Goal: Task Accomplishment & Management: Complete application form

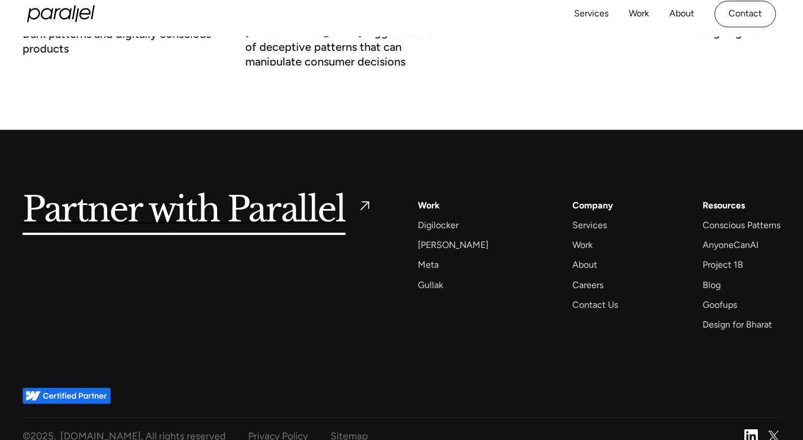
scroll to position [4820, 0]
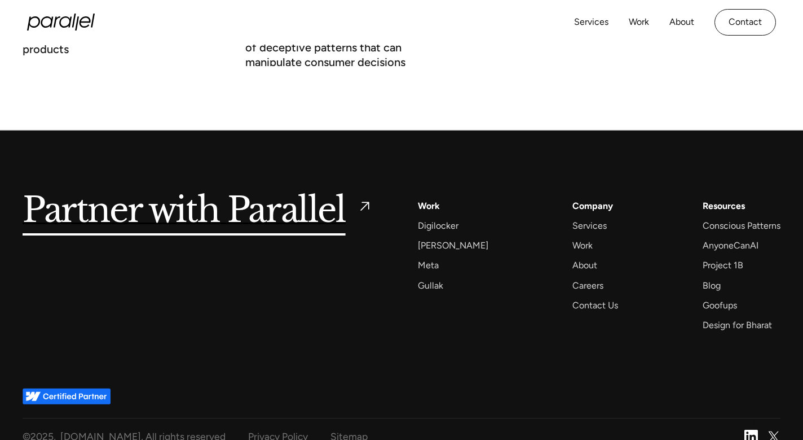
click at [753, 429] on img at bounding box center [752, 436] width 14 height 14
click at [573, 278] on div "Careers" at bounding box center [588, 285] width 31 height 15
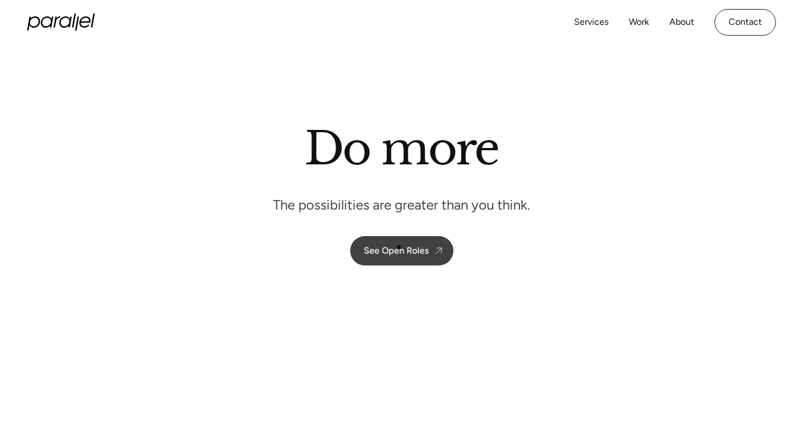
click at [399, 247] on div "See Open Roles" at bounding box center [396, 250] width 65 height 11
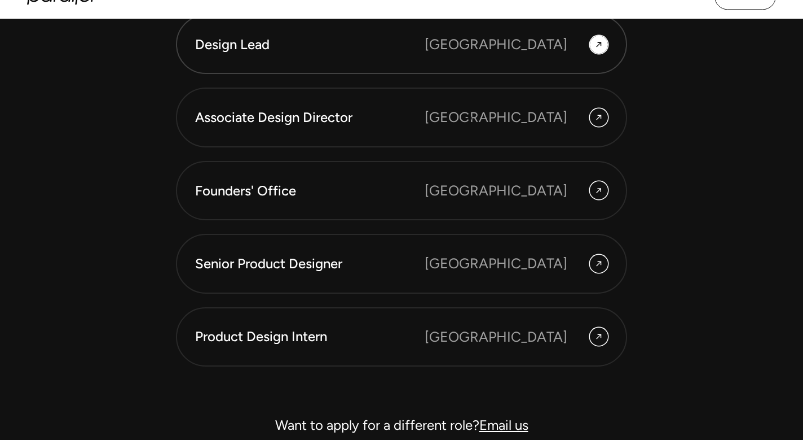
scroll to position [3112, 0]
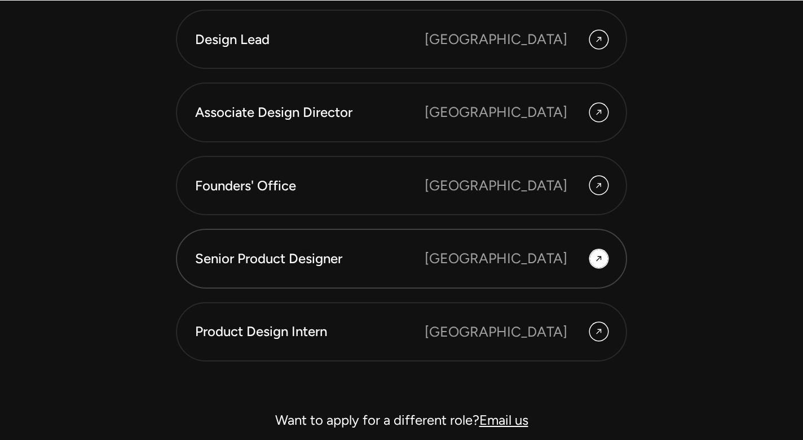
click at [307, 249] on div "Senior Product Designer" at bounding box center [310, 258] width 230 height 19
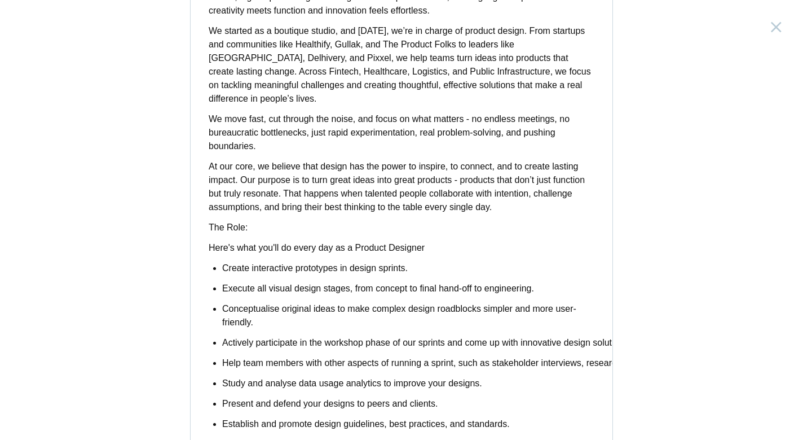
scroll to position [183, 0]
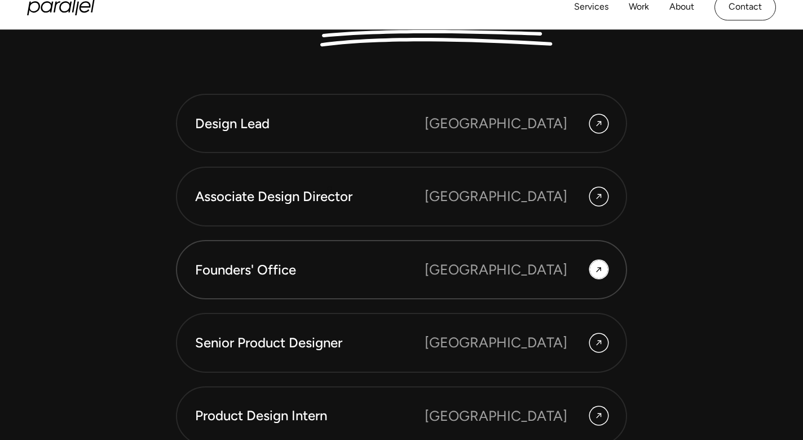
scroll to position [3010, 0]
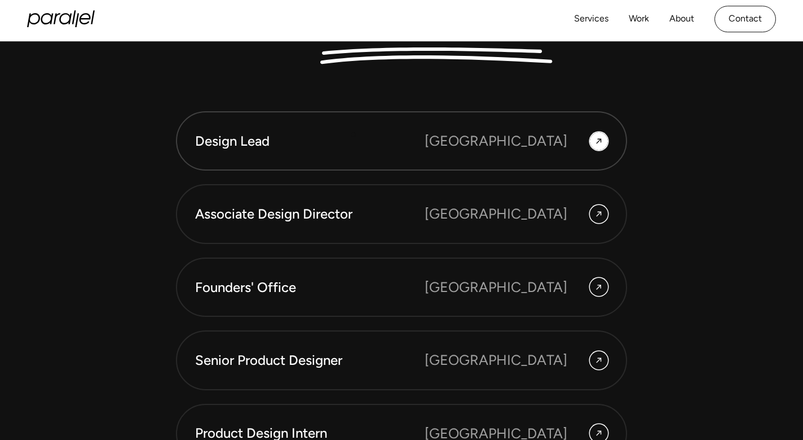
click at [350, 135] on div "Design Lead" at bounding box center [310, 140] width 230 height 19
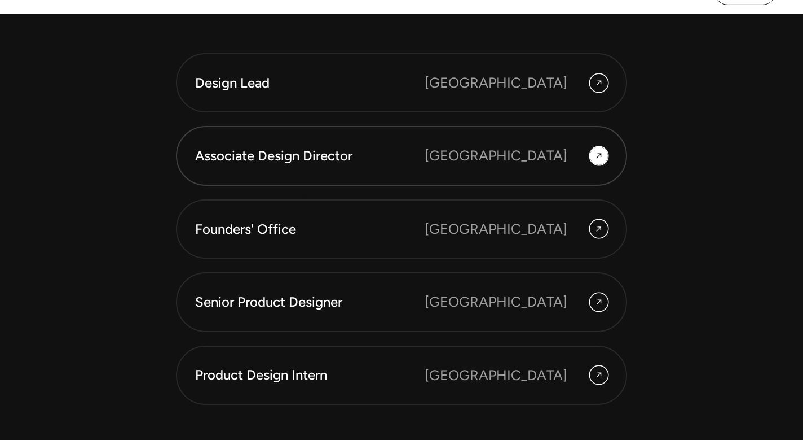
scroll to position [3072, 0]
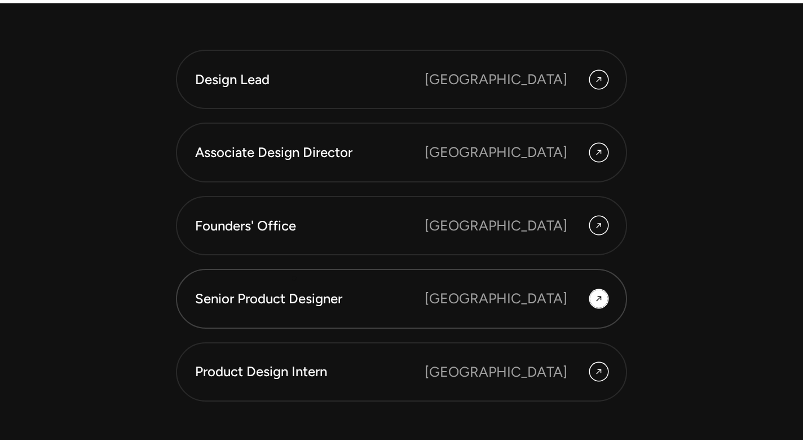
click at [291, 291] on div "Senior Product Designer" at bounding box center [310, 298] width 230 height 19
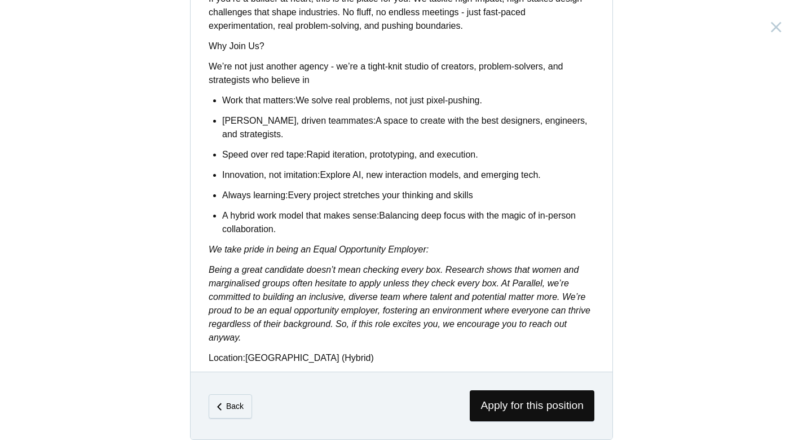
scroll to position [902, 0]
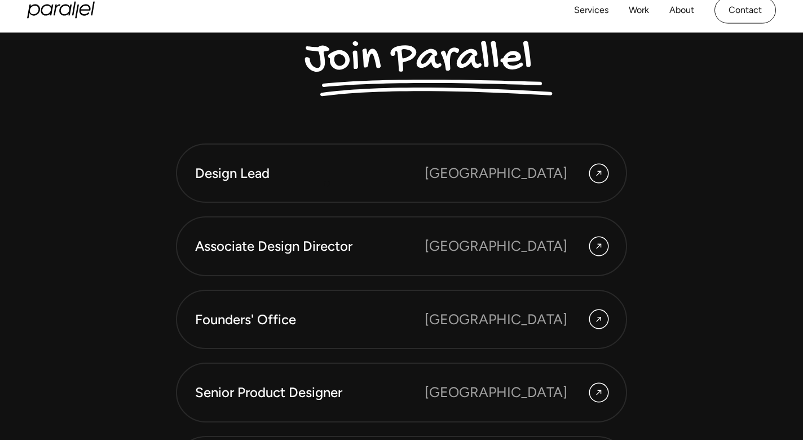
scroll to position [2952, 0]
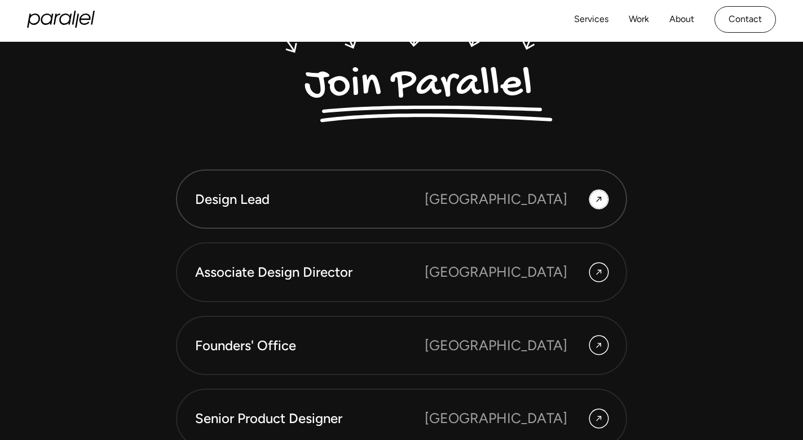
click at [348, 200] on div "Design Lead" at bounding box center [310, 199] width 230 height 19
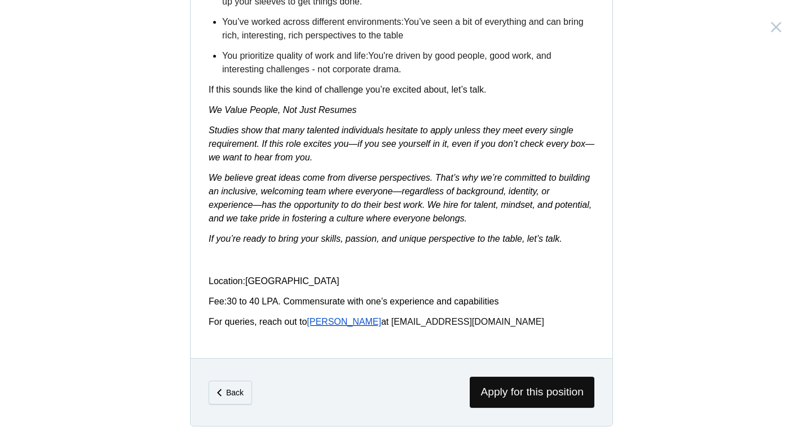
scroll to position [1800, 0]
click at [339, 324] on span "Apoorva" at bounding box center [344, 322] width 74 height 10
click at [512, 389] on span "Apply for this position" at bounding box center [532, 391] width 125 height 31
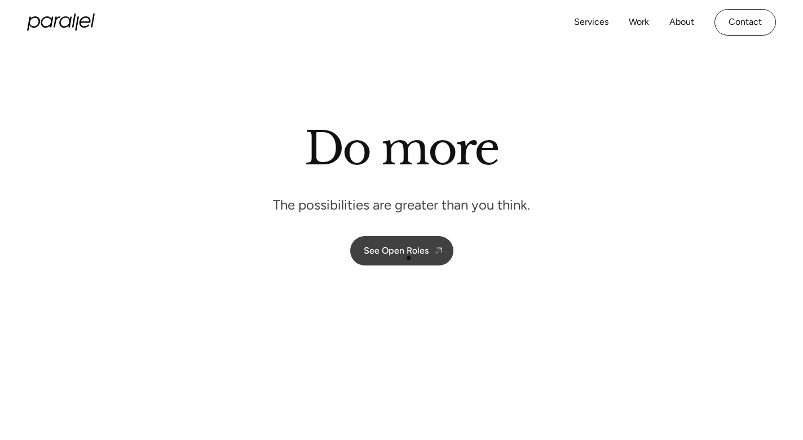
click at [411, 256] on link "See Open Roles" at bounding box center [401, 250] width 103 height 29
click at [414, 249] on div "See Open Roles" at bounding box center [396, 250] width 65 height 11
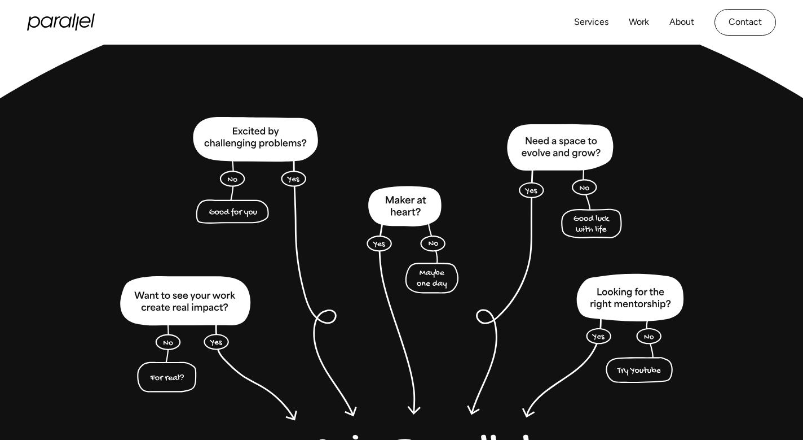
scroll to position [2573, 0]
